Goal: Task Accomplishment & Management: Use online tool/utility

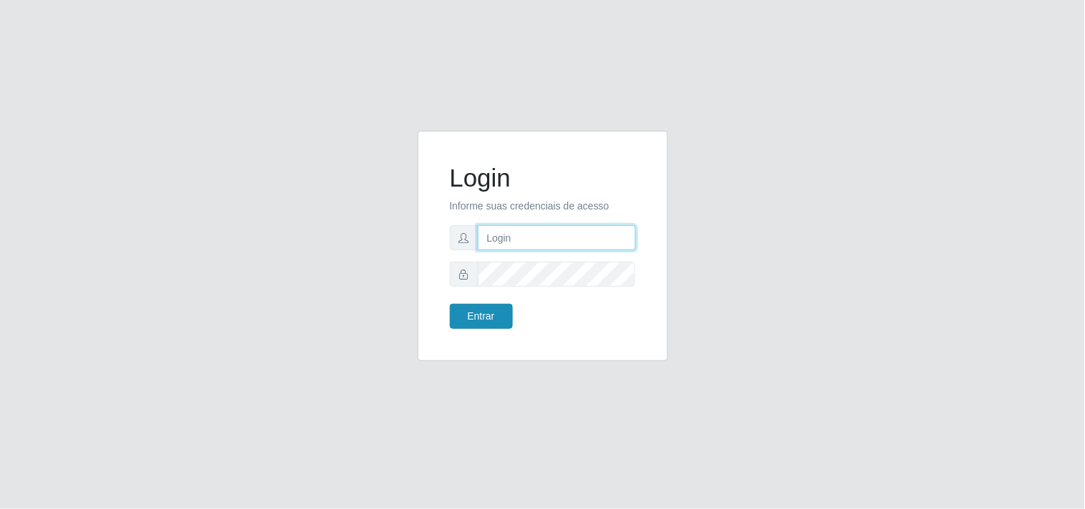
type input "[EMAIL_ADDRESS][DOMAIN_NAME]"
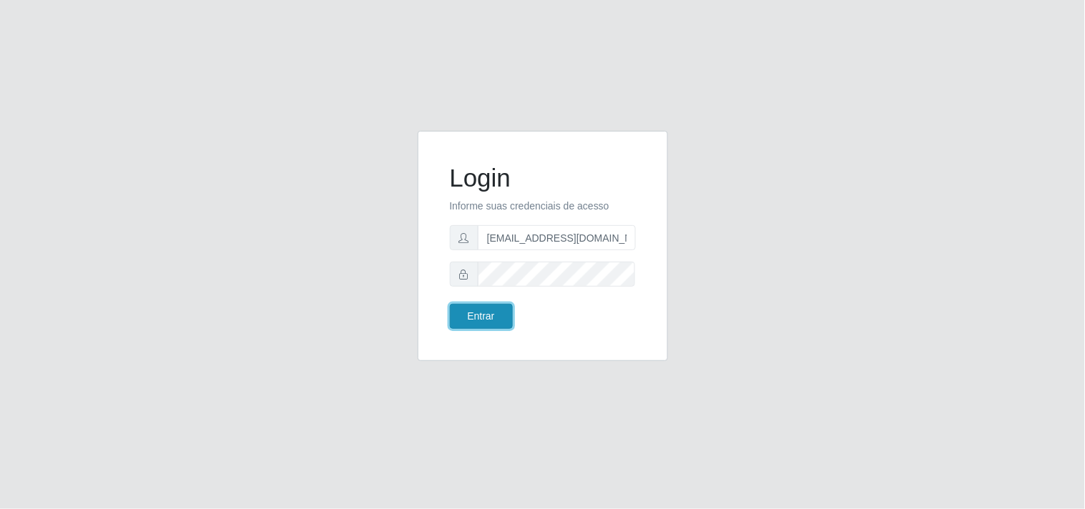
click at [494, 318] on button "Entrar" at bounding box center [481, 316] width 63 height 25
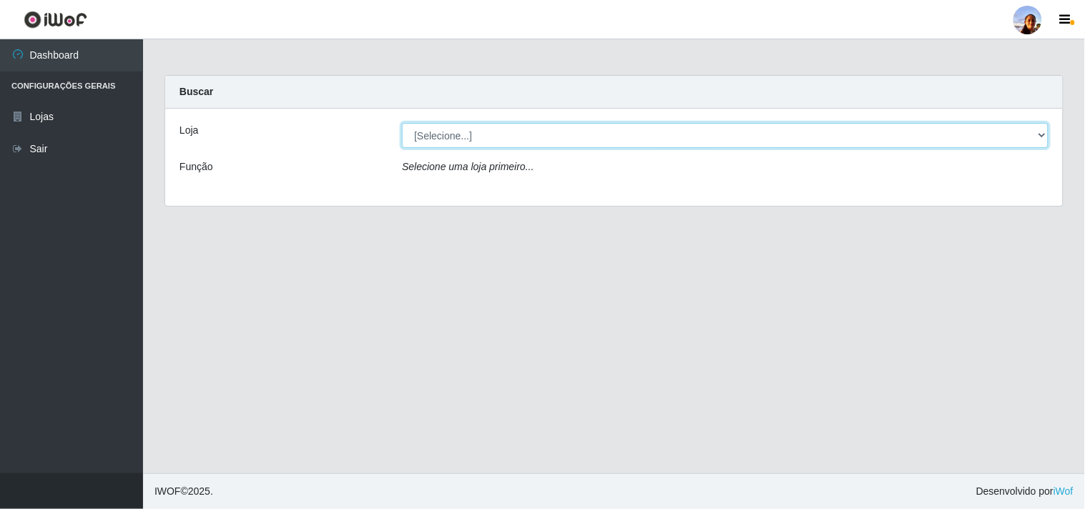
click at [649, 129] on select "[Selecione...] Supermercado [GEOGRAPHIC_DATA]" at bounding box center [725, 135] width 647 height 25
select select "166"
click at [402, 123] on select "[Selecione...] Supermercado [GEOGRAPHIC_DATA]" at bounding box center [725, 135] width 647 height 25
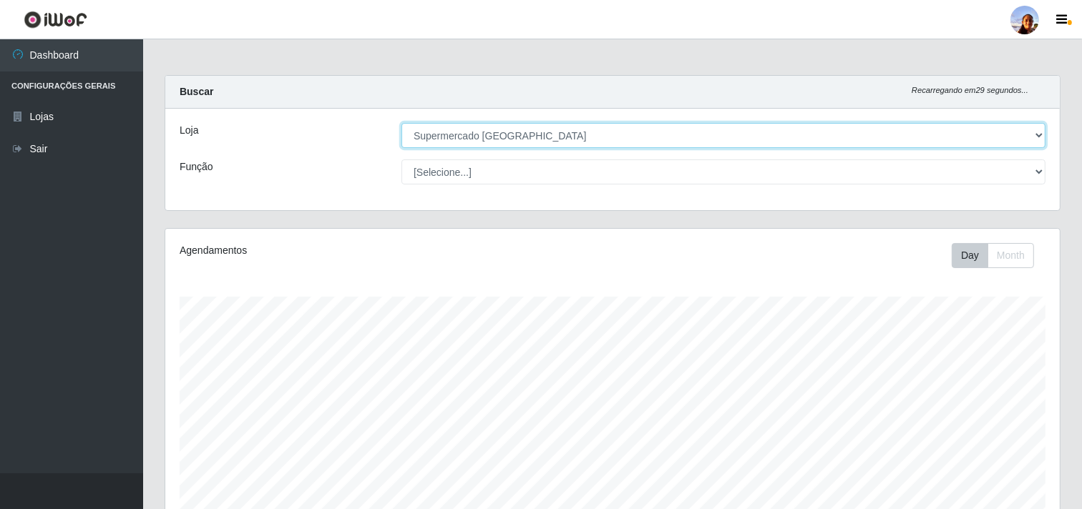
scroll to position [249, 0]
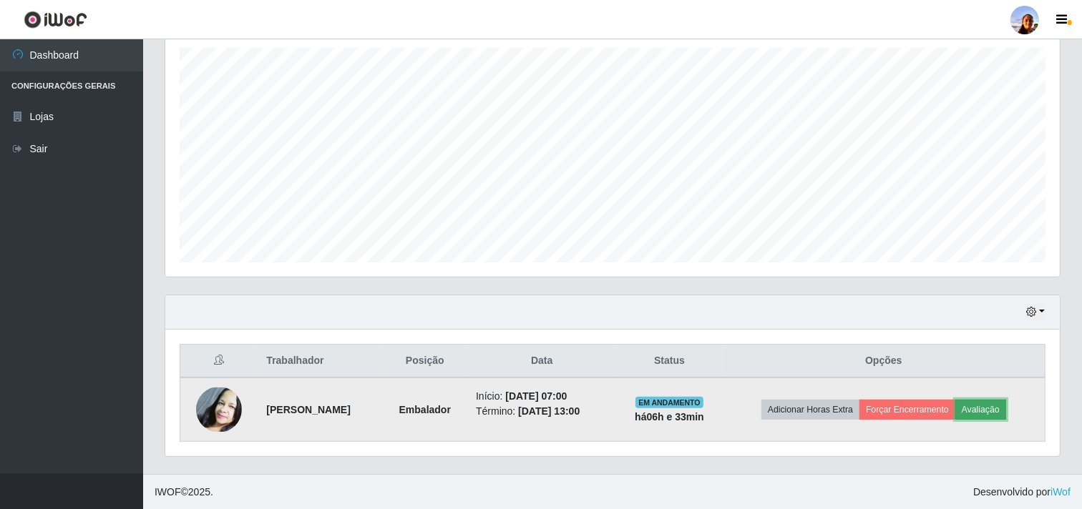
click at [990, 404] on button "Avaliação" at bounding box center [980, 410] width 51 height 20
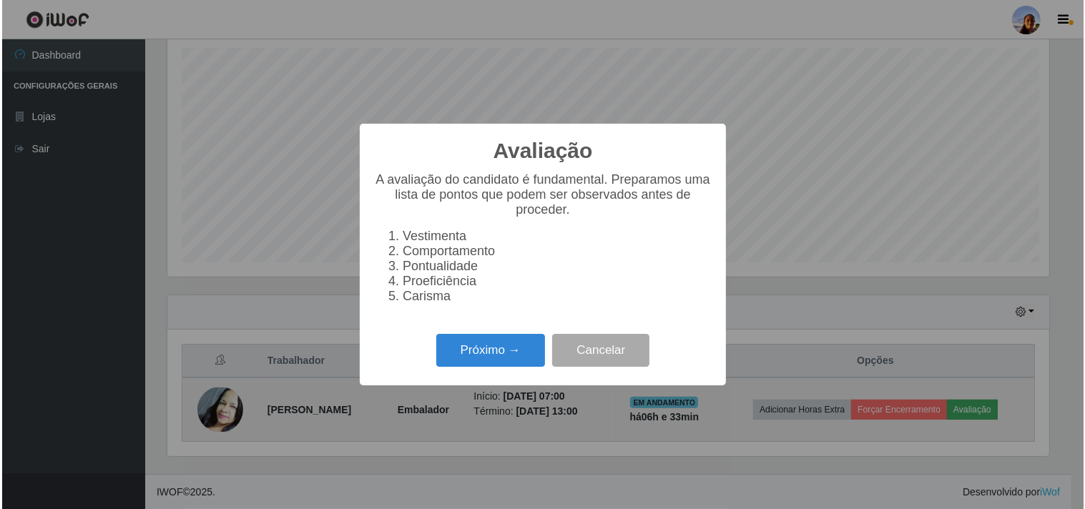
scroll to position [296, 885]
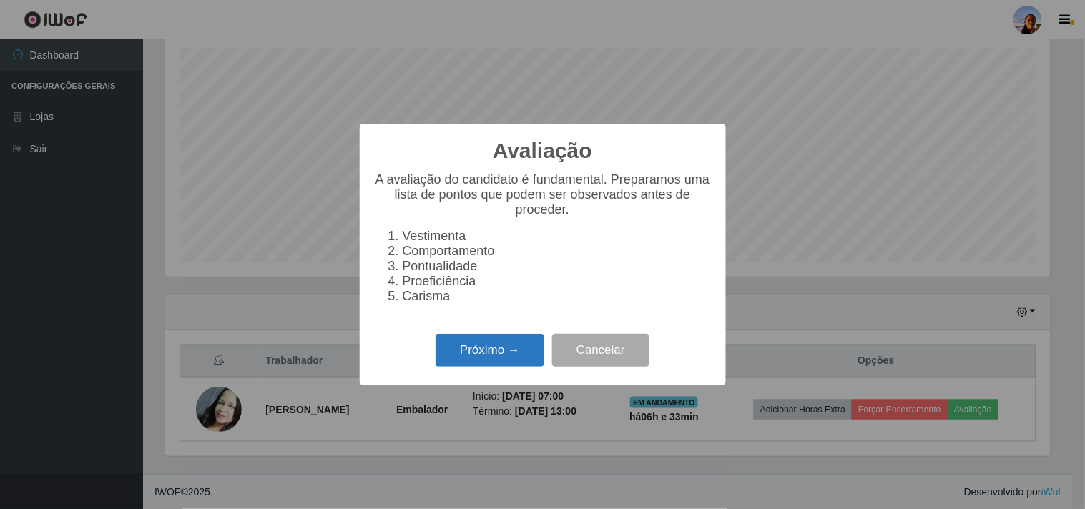
click at [505, 340] on button "Próximo →" at bounding box center [490, 351] width 109 height 34
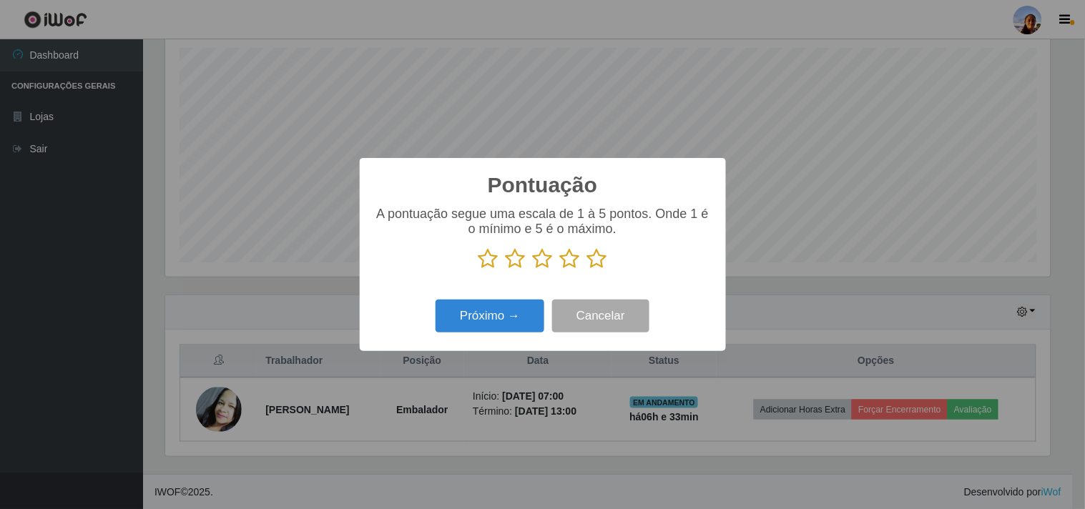
scroll to position [715242, 714653]
click at [595, 260] on icon at bounding box center [597, 258] width 20 height 21
click at [587, 270] on input "radio" at bounding box center [587, 270] width 0 height 0
click at [595, 260] on icon at bounding box center [597, 258] width 20 height 21
click at [587, 270] on input "radio" at bounding box center [587, 270] width 0 height 0
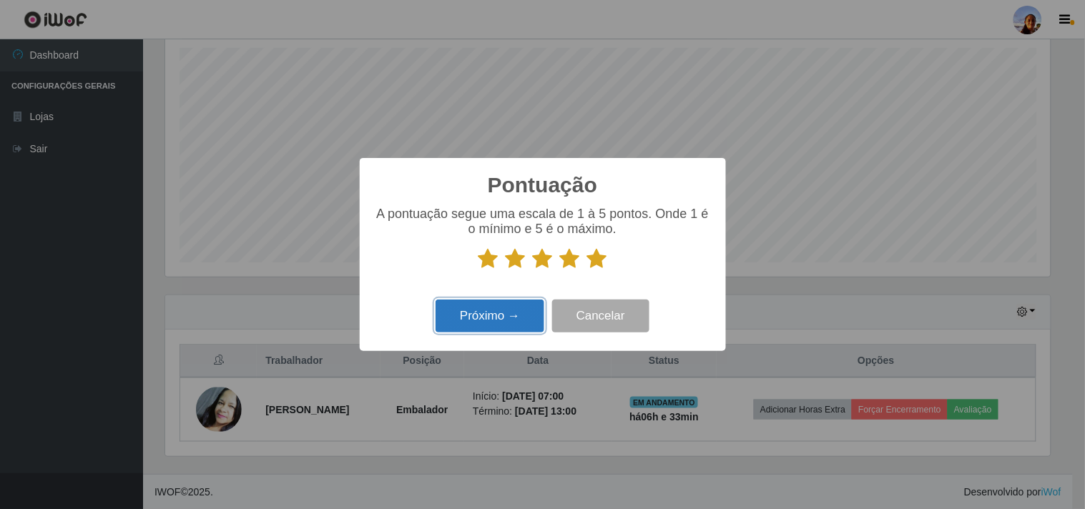
click at [517, 308] on button "Próximo →" at bounding box center [490, 317] width 109 height 34
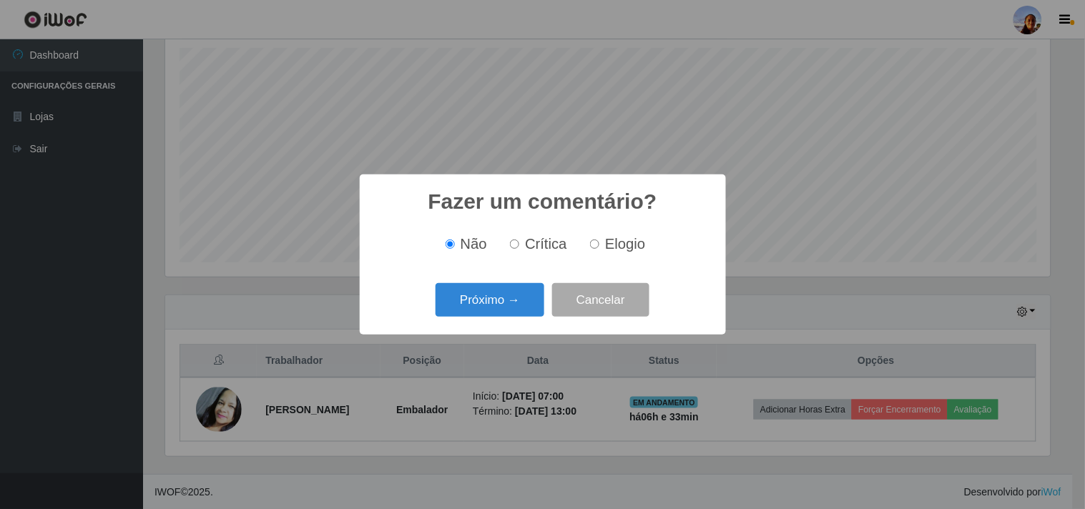
click at [517, 308] on button "Próximo →" at bounding box center [490, 300] width 109 height 34
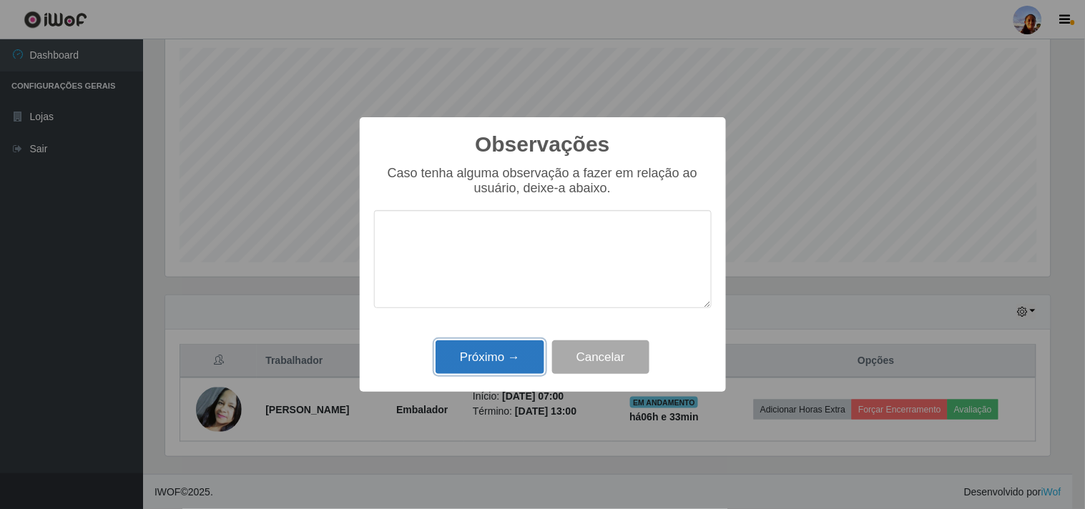
click at [508, 352] on button "Próximo →" at bounding box center [490, 358] width 109 height 34
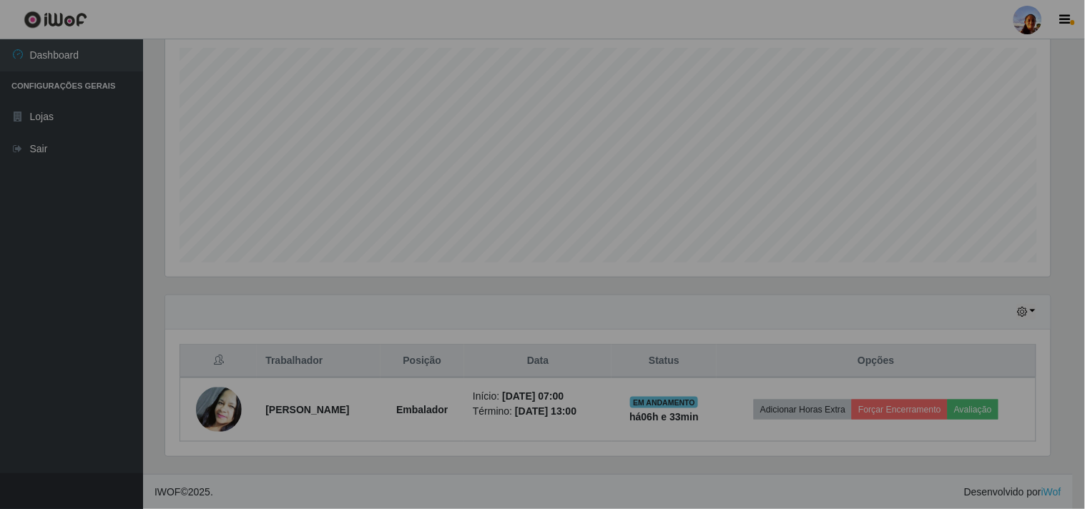
scroll to position [296, 894]
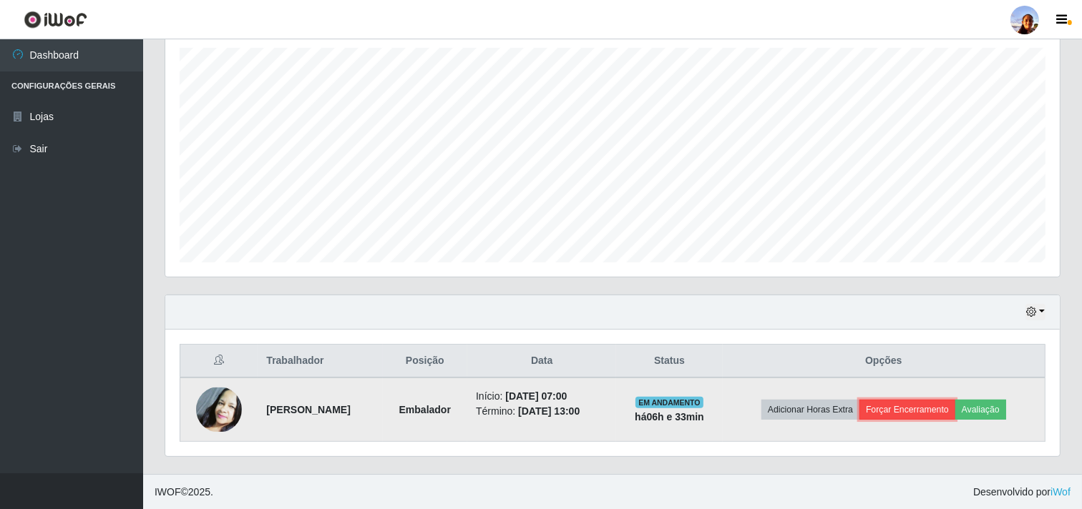
click at [897, 408] on button "Forçar Encerramento" at bounding box center [907, 410] width 96 height 20
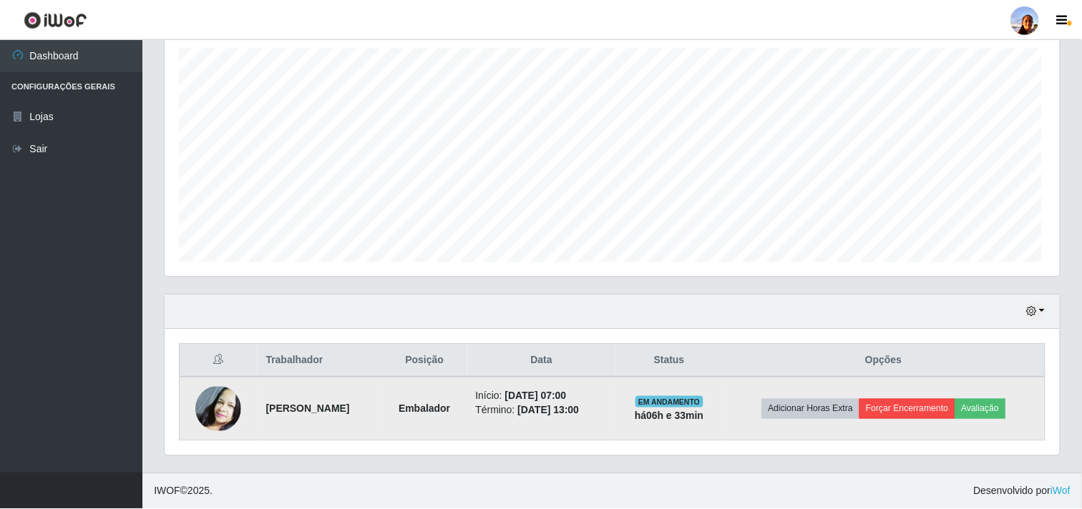
scroll to position [296, 885]
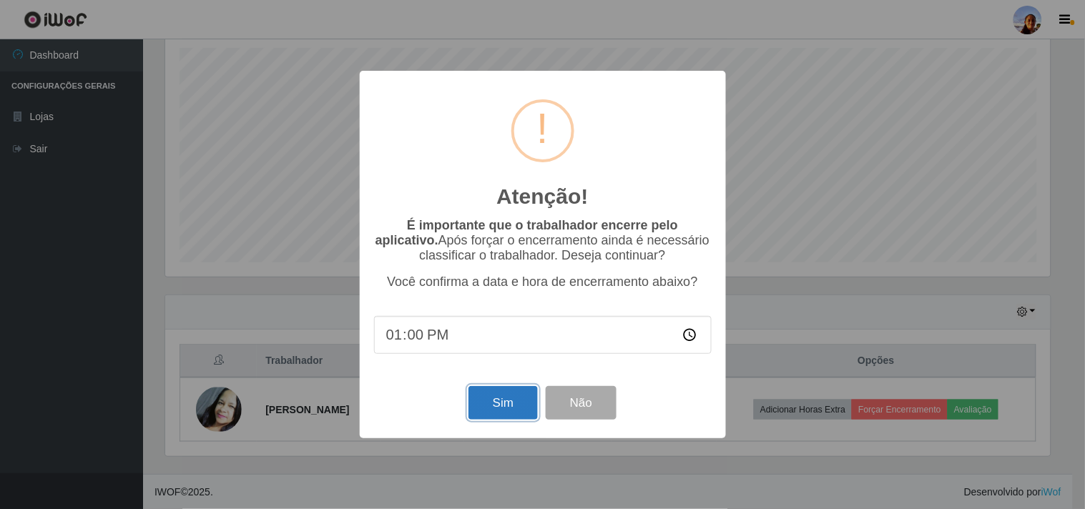
click at [505, 406] on button "Sim" at bounding box center [503, 403] width 69 height 34
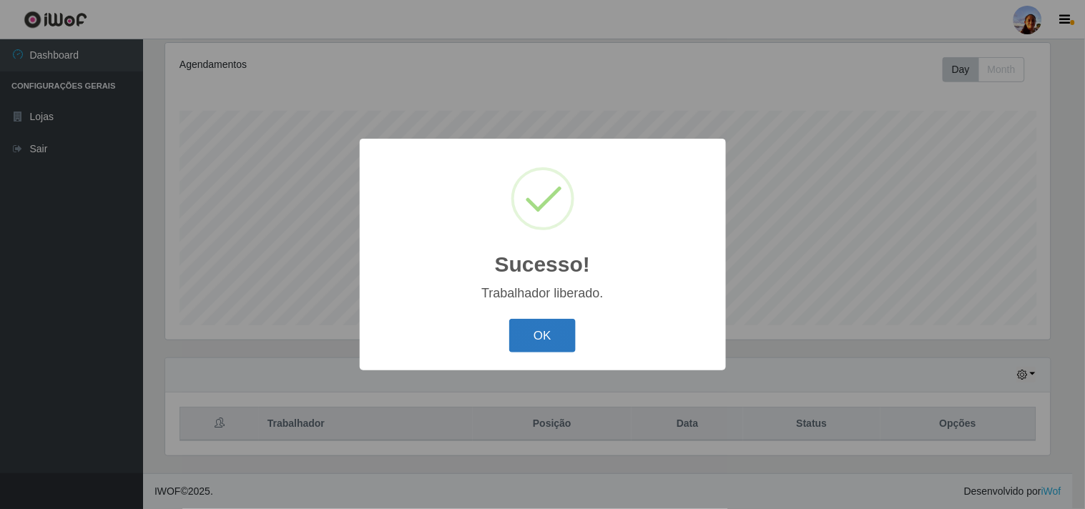
click at [537, 338] on button "OK" at bounding box center [542, 336] width 67 height 34
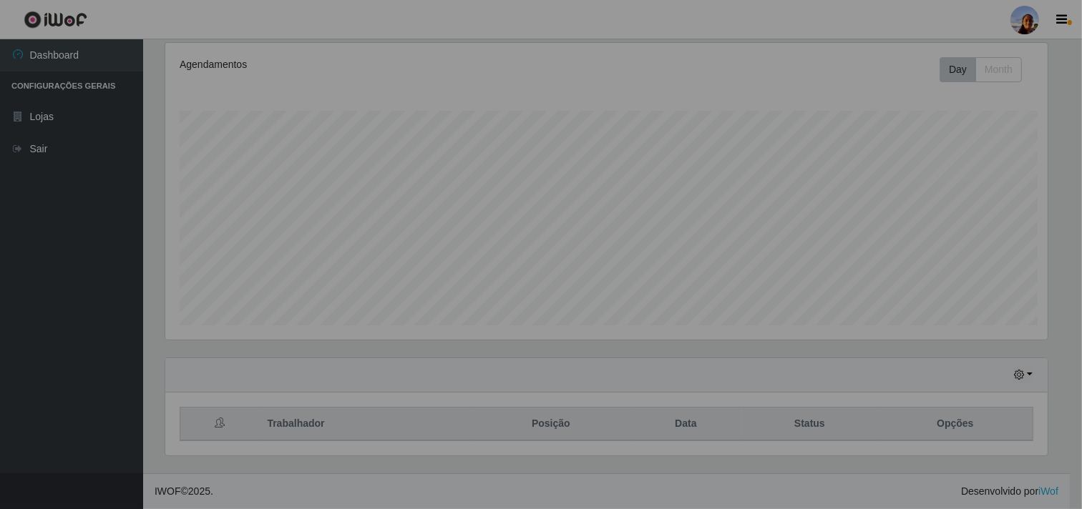
scroll to position [296, 894]
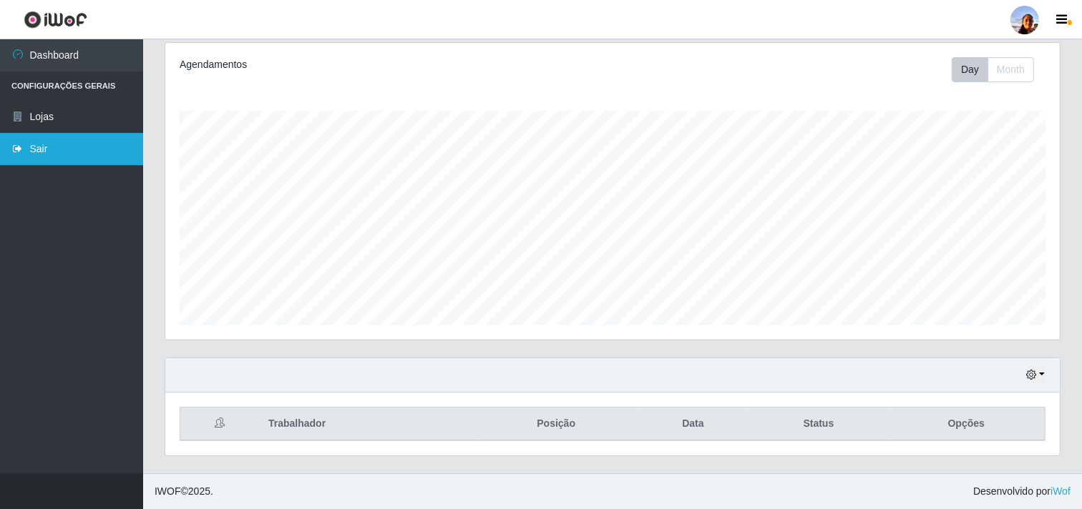
click at [100, 147] on link "Sair" at bounding box center [71, 149] width 143 height 32
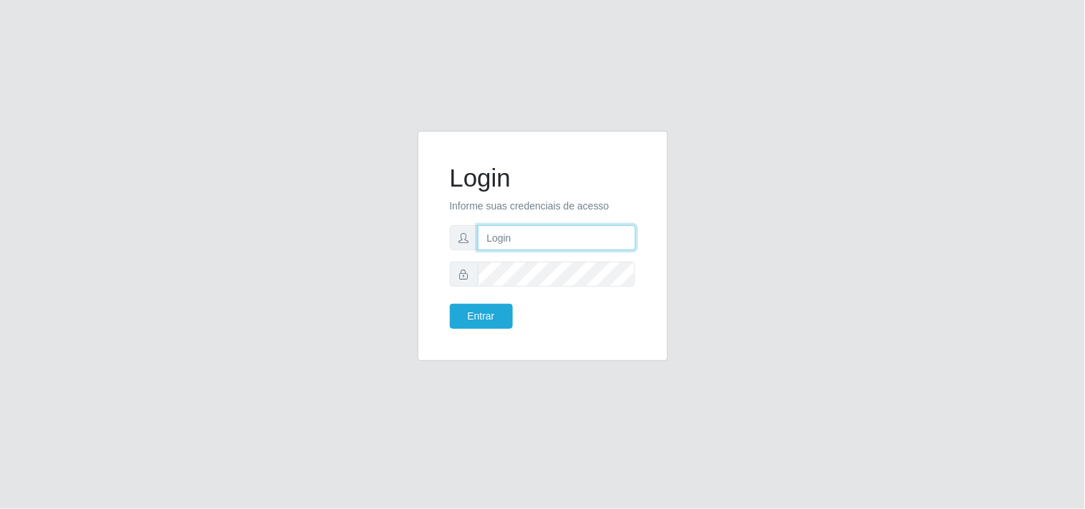
type input "[EMAIL_ADDRESS][DOMAIN_NAME]"
